Goal: Task Accomplishment & Management: Manage account settings

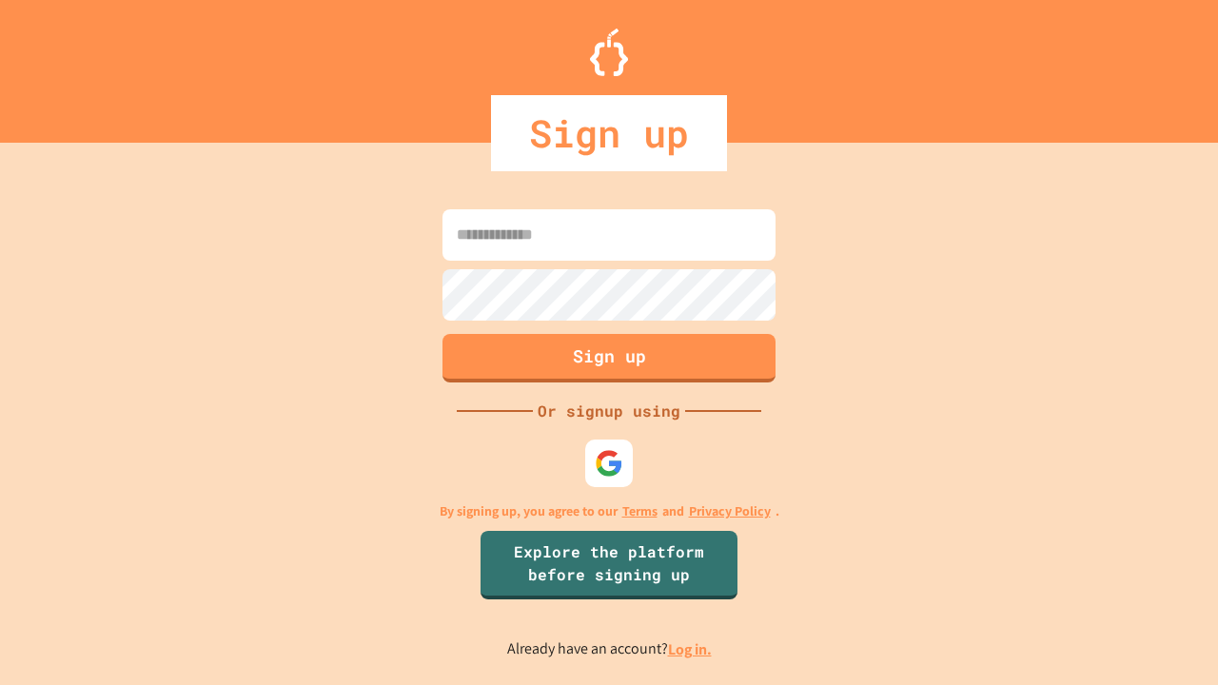
click at [691, 649] on link "Log in." at bounding box center [690, 649] width 44 height 20
